Goal: Check status: Check status

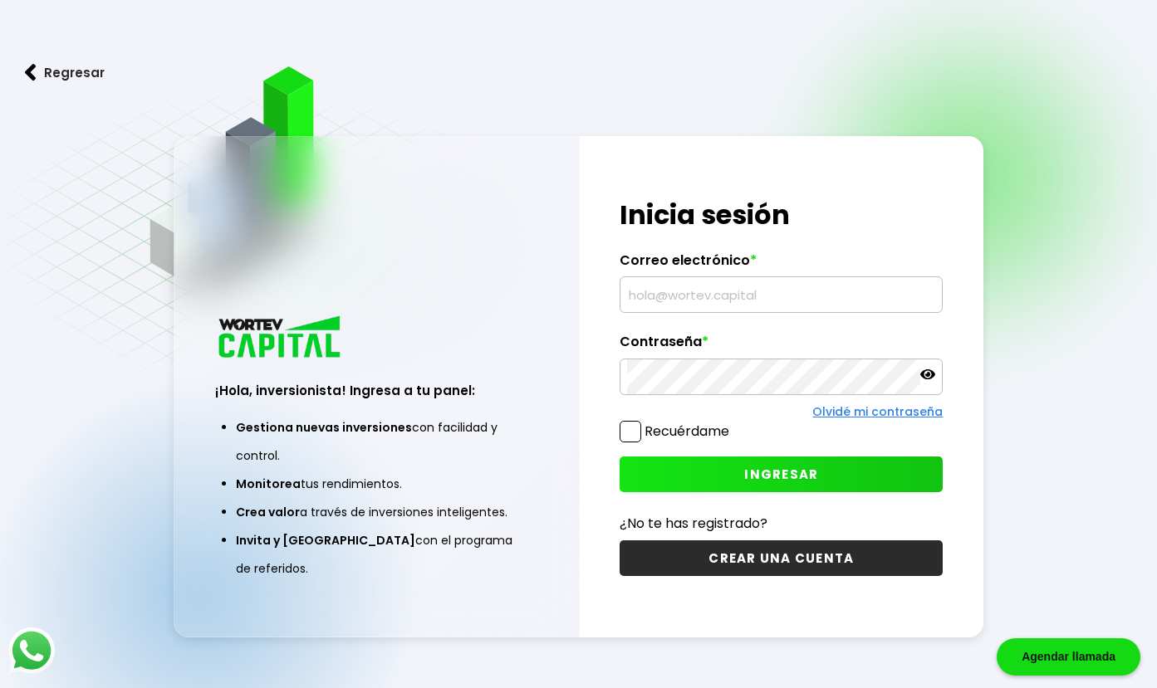
click at [719, 301] on input "text" at bounding box center [781, 294] width 308 height 35
type input "[PERSON_NAME][EMAIL_ADDRESS][DOMAIN_NAME]"
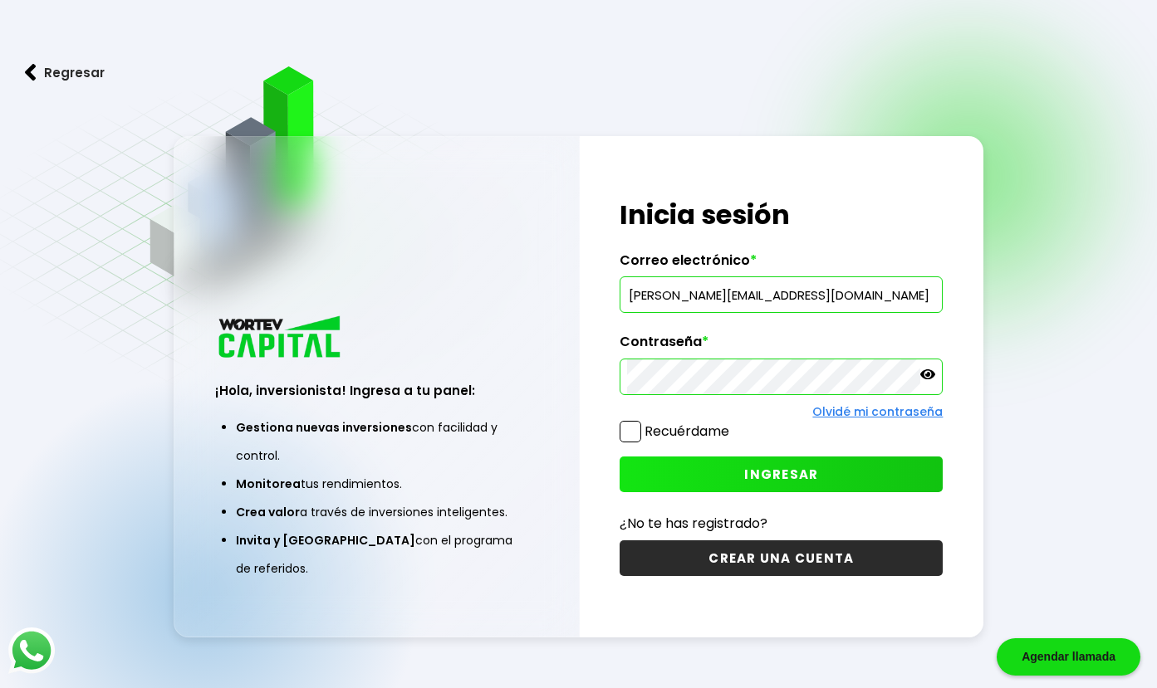
click at [776, 487] on button "INGRESAR" at bounding box center [780, 475] width 323 height 36
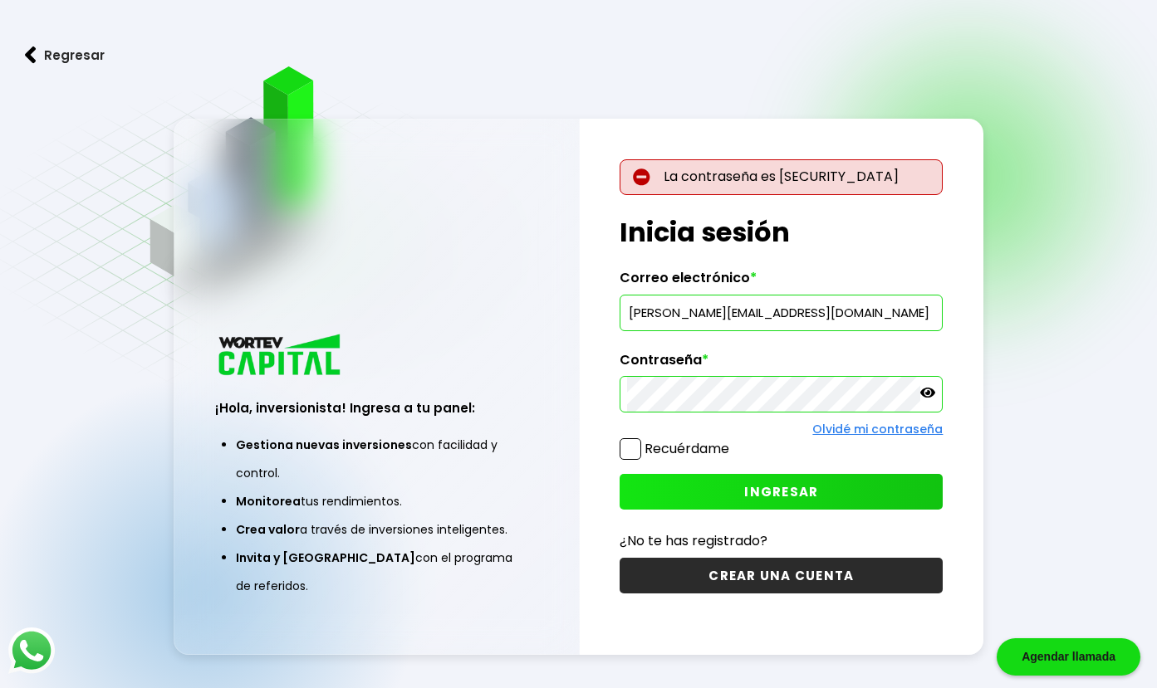
click at [925, 390] on icon at bounding box center [927, 392] width 15 height 15
click at [785, 488] on span "INGRESAR" at bounding box center [781, 491] width 74 height 17
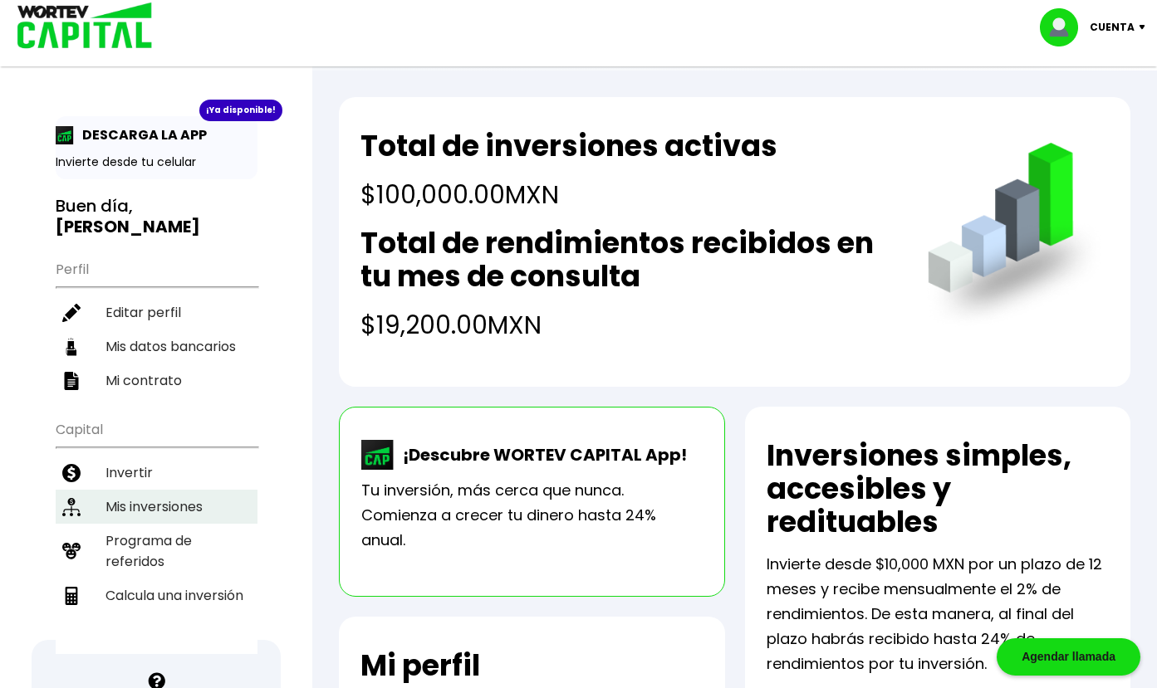
click at [153, 506] on li "Mis inversiones" at bounding box center [157, 507] width 202 height 34
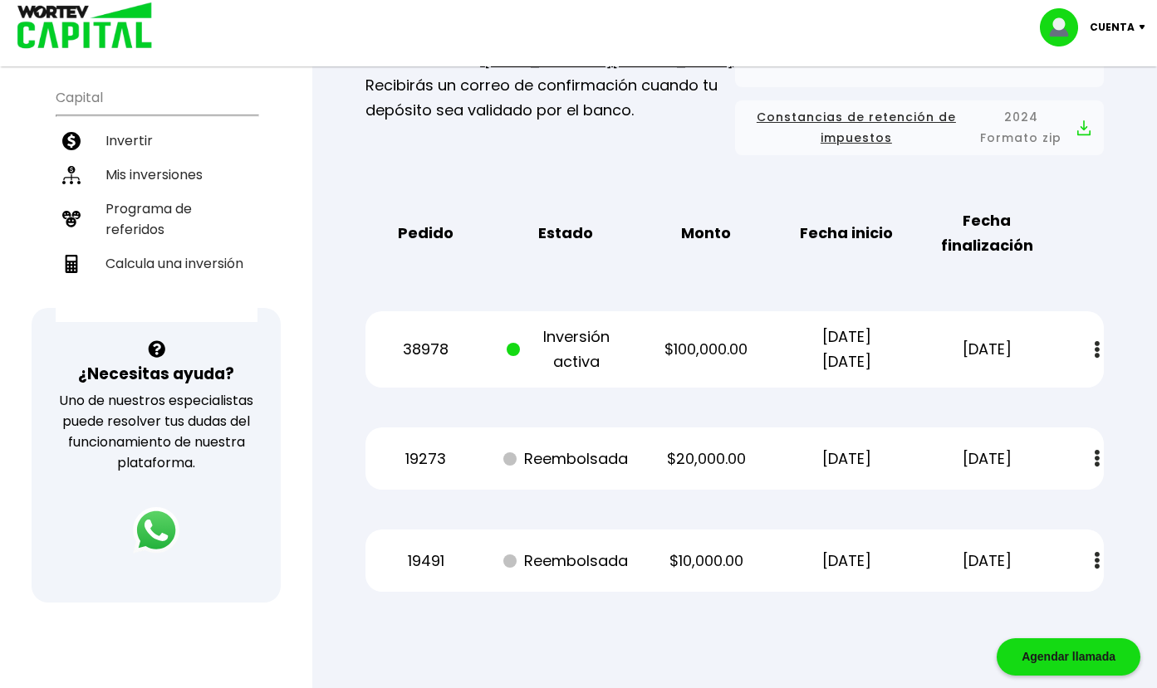
scroll to position [485, 0]
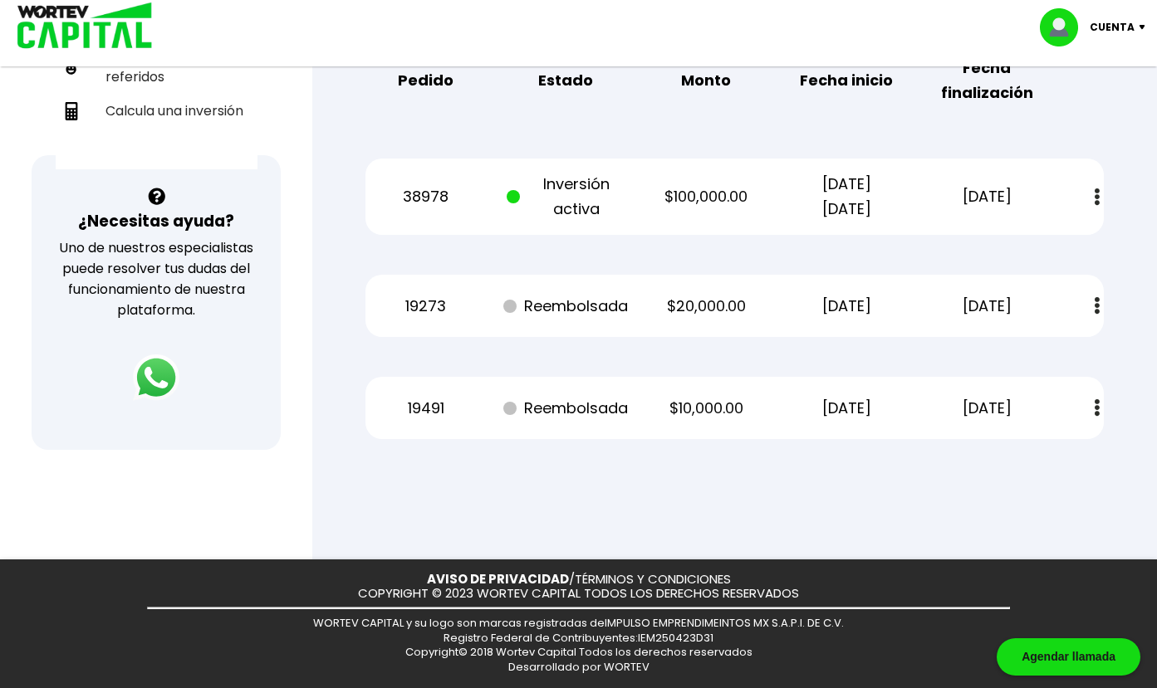
click at [1094, 194] on img at bounding box center [1096, 196] width 5 height 17
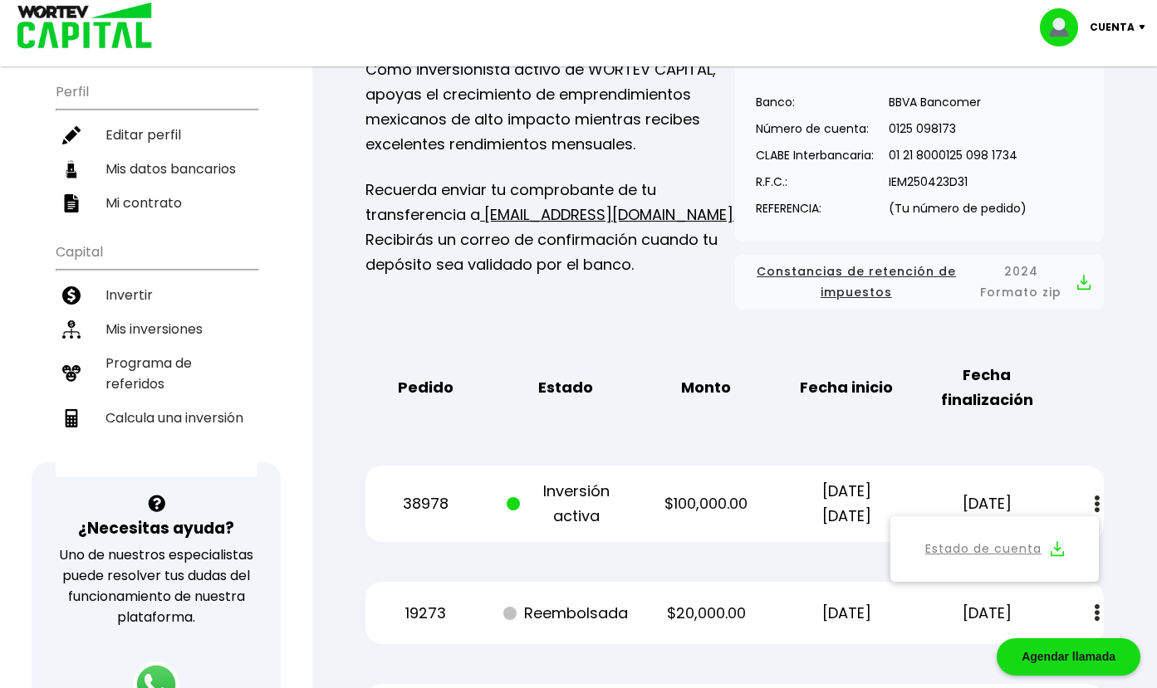
scroll to position [222, 0]
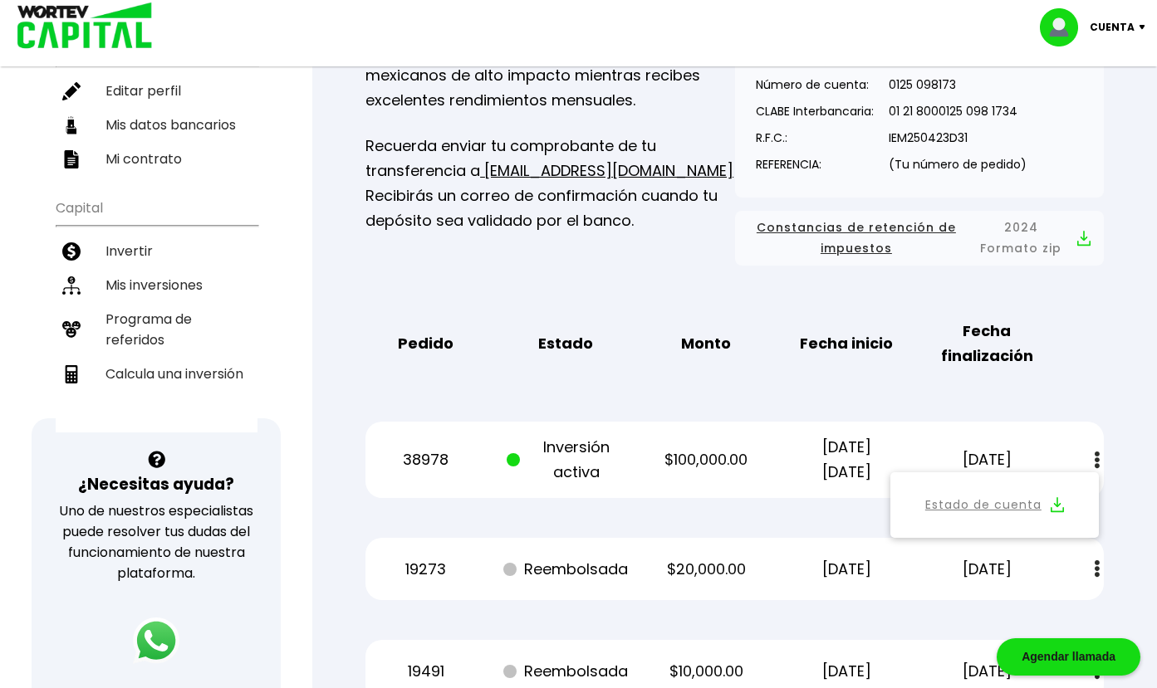
click at [756, 497] on div "38978 Inversión activa $100,000.00 [DATE] [DATE] [DATE] Estado de cuenta" at bounding box center [734, 460] width 738 height 76
click at [1100, 384] on div "Mis inversiones Como inversionista activo de WORTEV CAPITAL, apoyas el crecimie…" at bounding box center [734, 331] width 791 height 796
click at [996, 375] on div "Pedido Estado Monto Fecha inicio Fecha finalización" at bounding box center [734, 344] width 738 height 76
click at [1105, 510] on div "Mis inversiones Como inversionista activo de WORTEV CAPITAL, apoyas el crecimie…" at bounding box center [734, 331] width 791 height 796
click at [1090, 458] on button at bounding box center [1096, 461] width 23 height 36
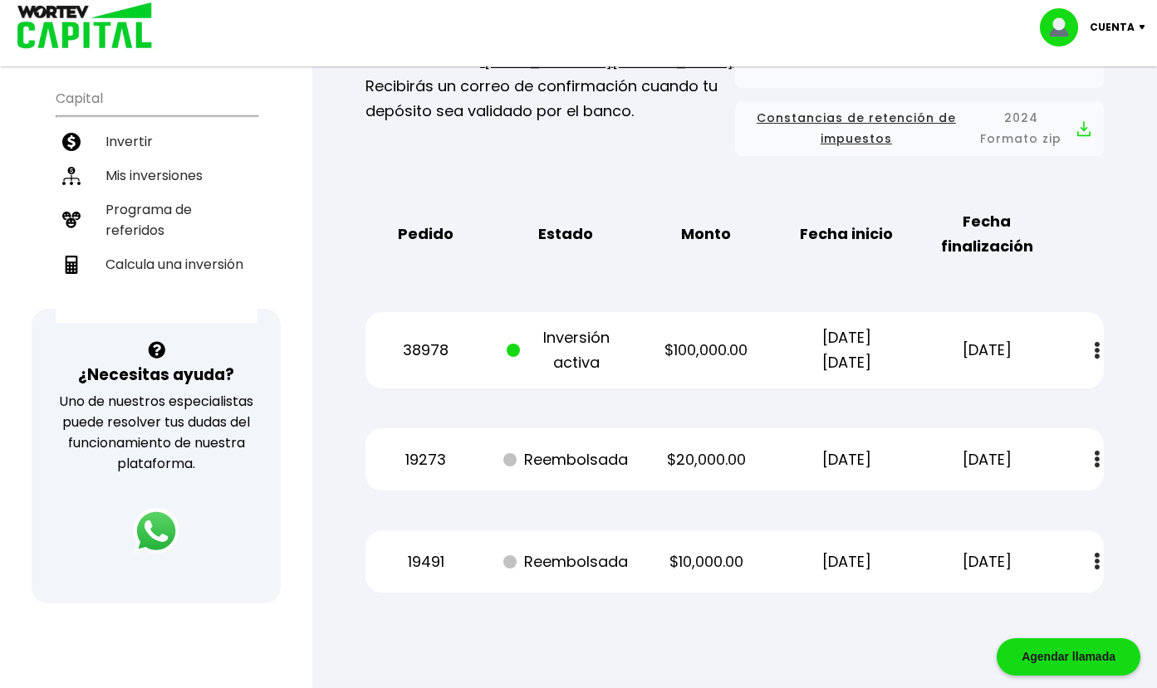
scroll to position [485, 0]
